Goal: Answer question/provide support

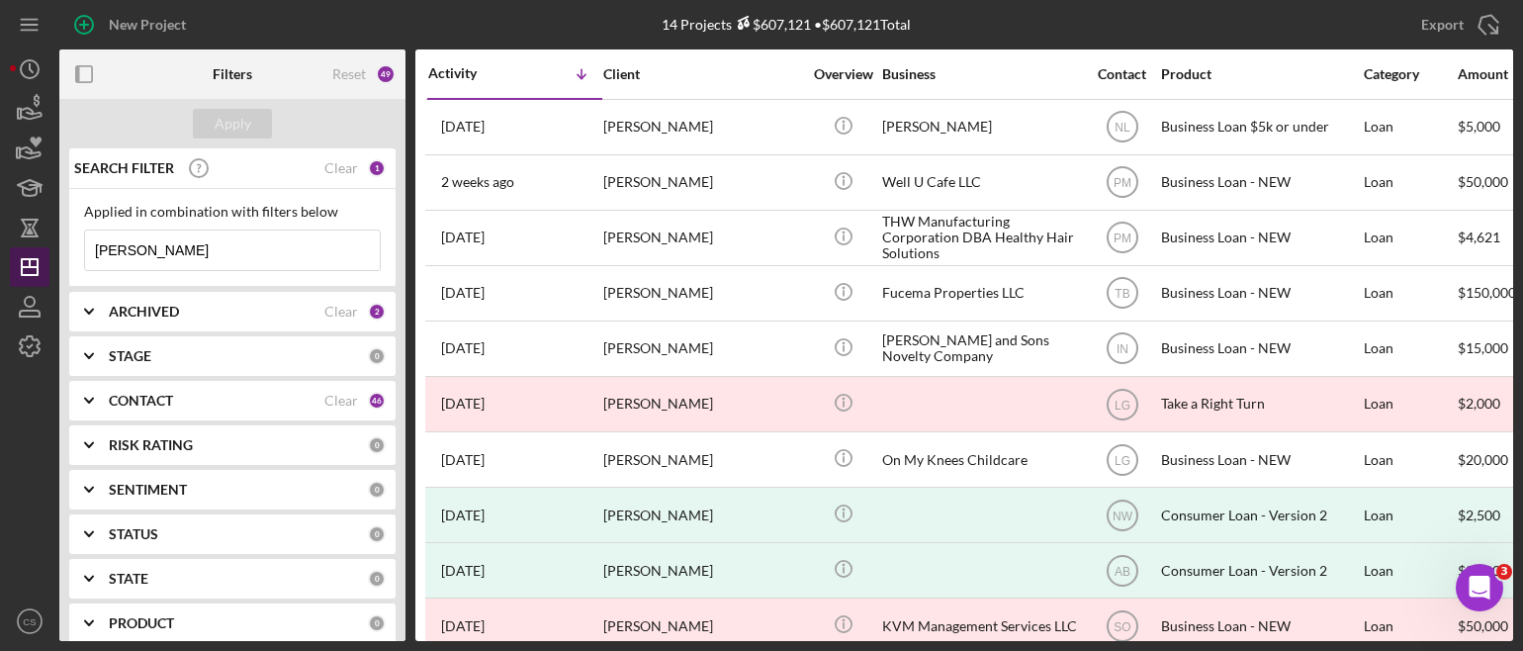
drag, startPoint x: 165, startPoint y: 249, endPoint x: 19, endPoint y: 251, distance: 146.3
click at [19, 251] on div "New Project 14 Projects $607,121 • $607,121 Total [PERSON_NAME] Export Icon/Exp…" at bounding box center [761, 320] width 1503 height 641
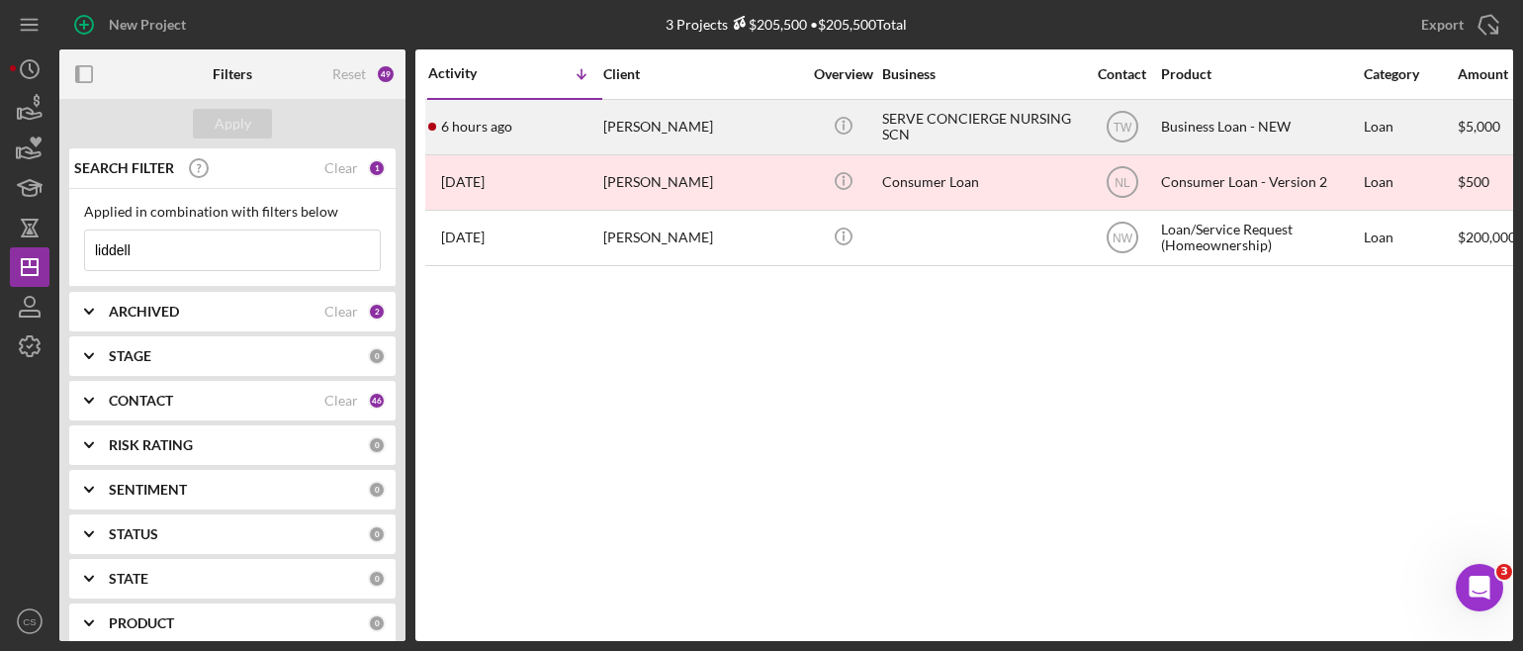
type input "liddell"
click at [517, 130] on div "6 hours ago [PERSON_NAME]" at bounding box center [514, 127] width 173 height 52
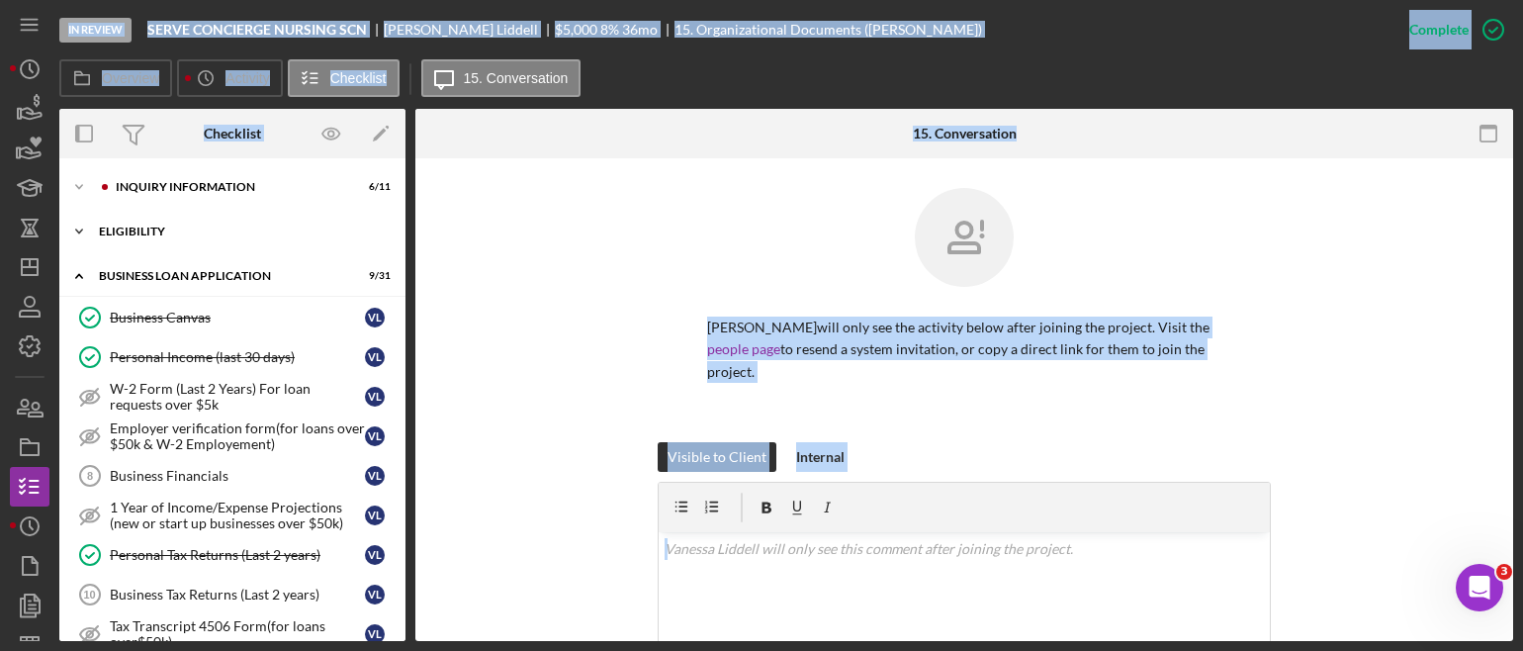
click at [80, 232] on icon "Icon/Expander" at bounding box center [79, 232] width 40 height 40
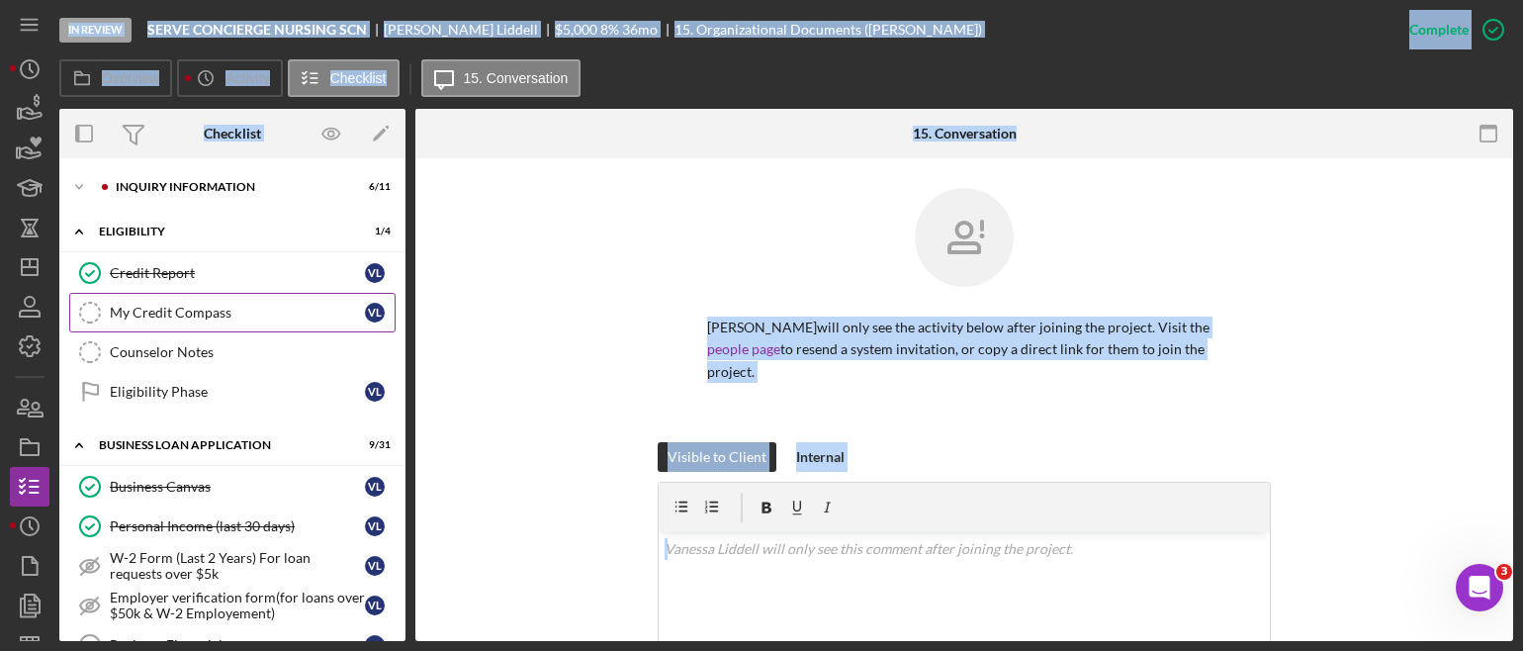
click at [150, 305] on div "My Credit Compass" at bounding box center [237, 313] width 255 height 16
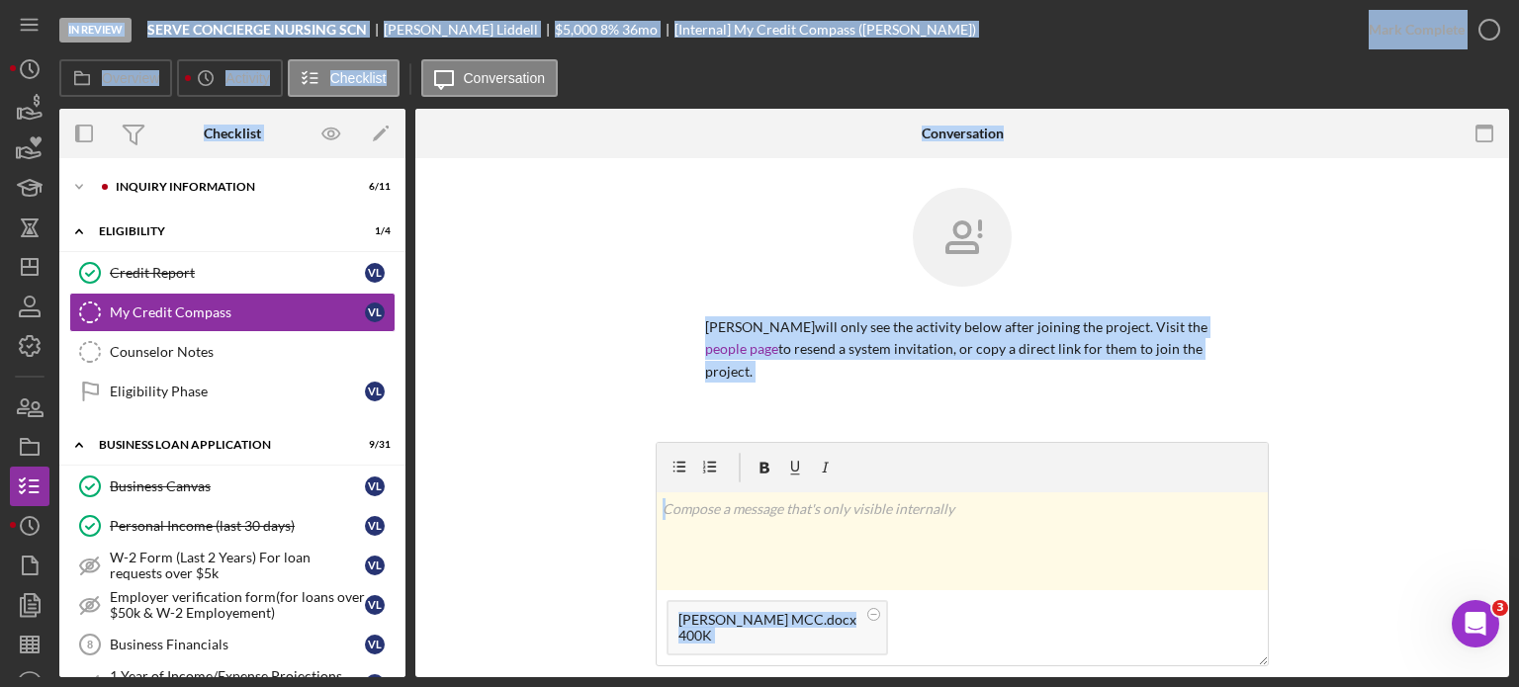
click at [1327, 378] on div "[PERSON_NAME] will only see the activity below after joining the project. Visit…" at bounding box center [962, 315] width 1034 height 254
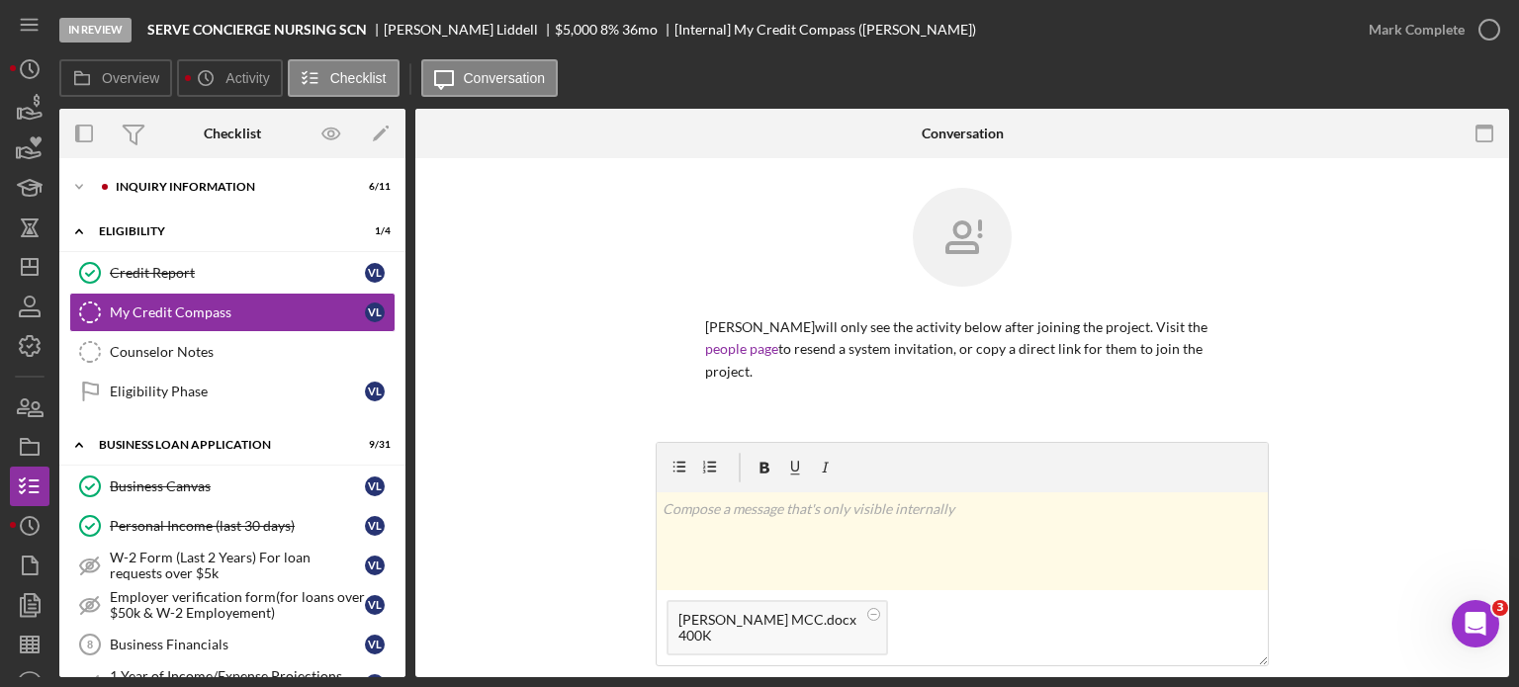
scroll to position [198, 0]
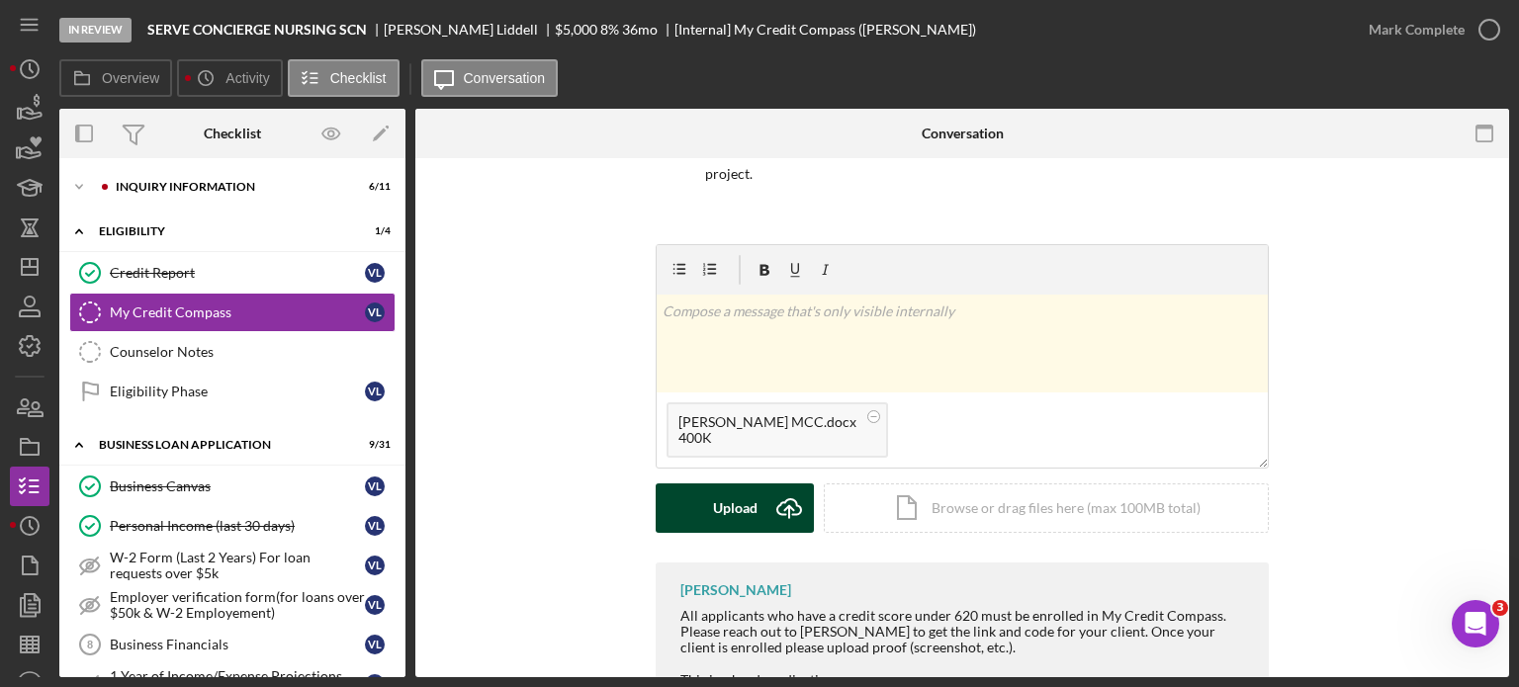
click at [788, 504] on icon "Icon/Upload" at bounding box center [788, 507] width 49 height 49
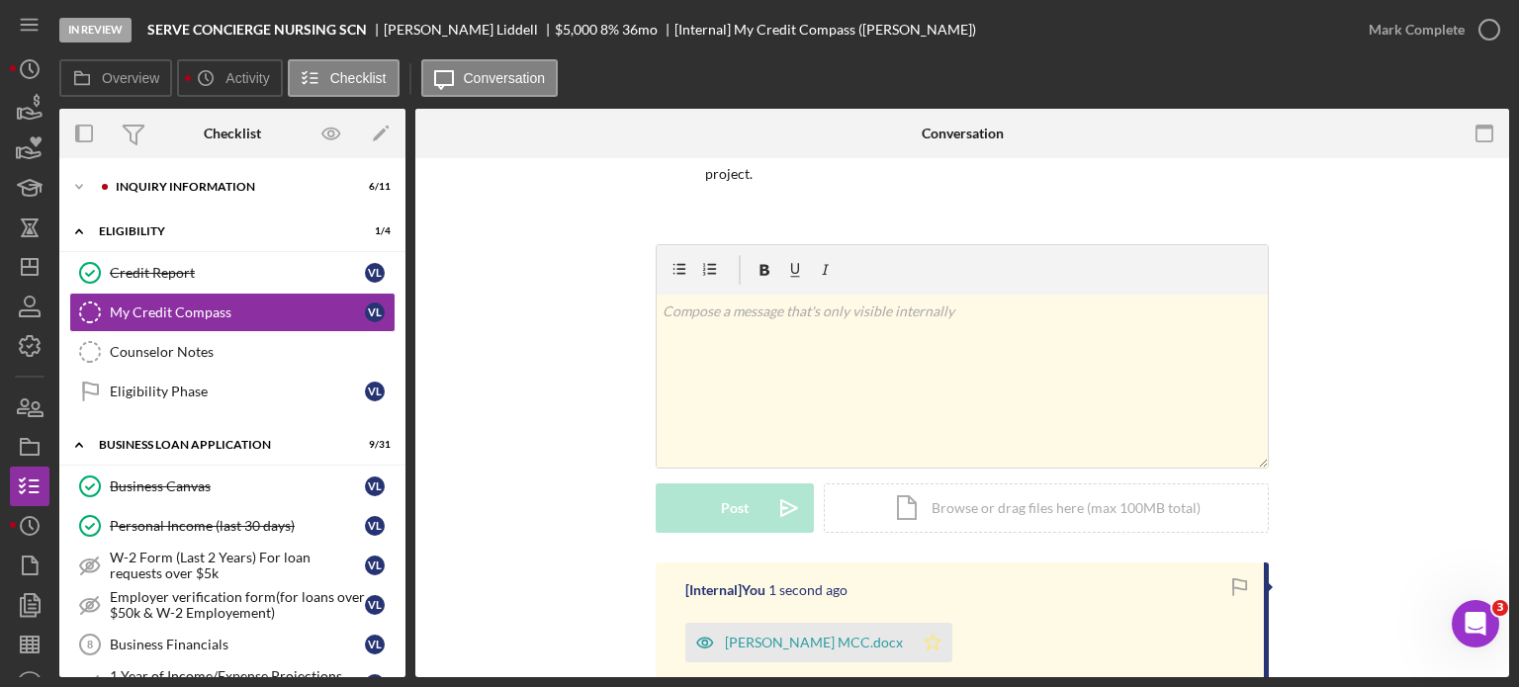
click at [924, 639] on polygon "button" at bounding box center [932, 642] width 17 height 16
click at [1487, 32] on icon "button" at bounding box center [1488, 29] width 49 height 49
